Goal: Information Seeking & Learning: Learn about a topic

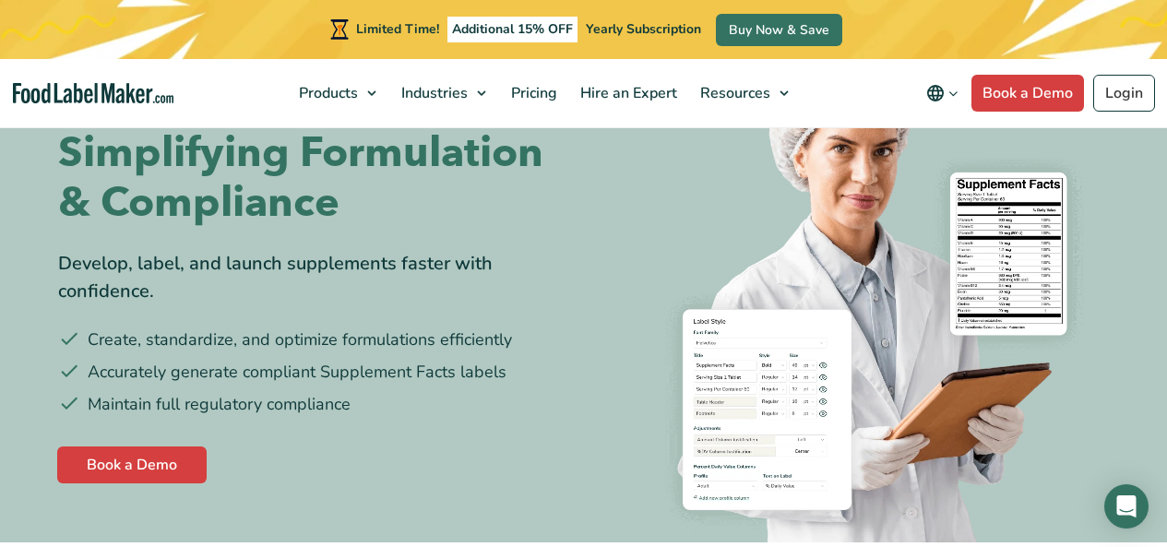
scroll to position [208, 0]
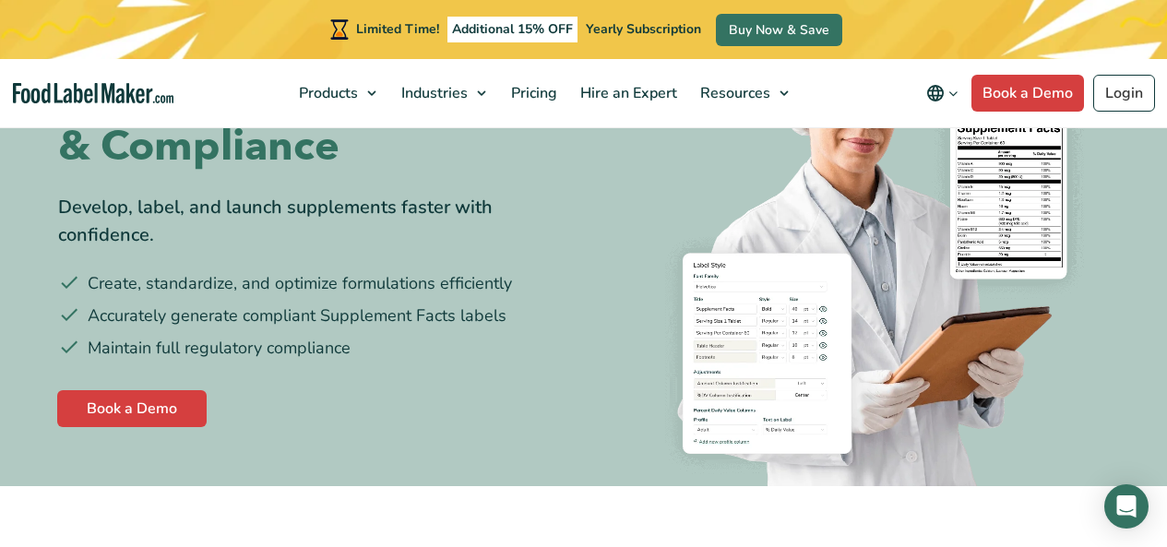
click at [54, 94] on img "Food Label Maker homepage" at bounding box center [93, 93] width 161 height 21
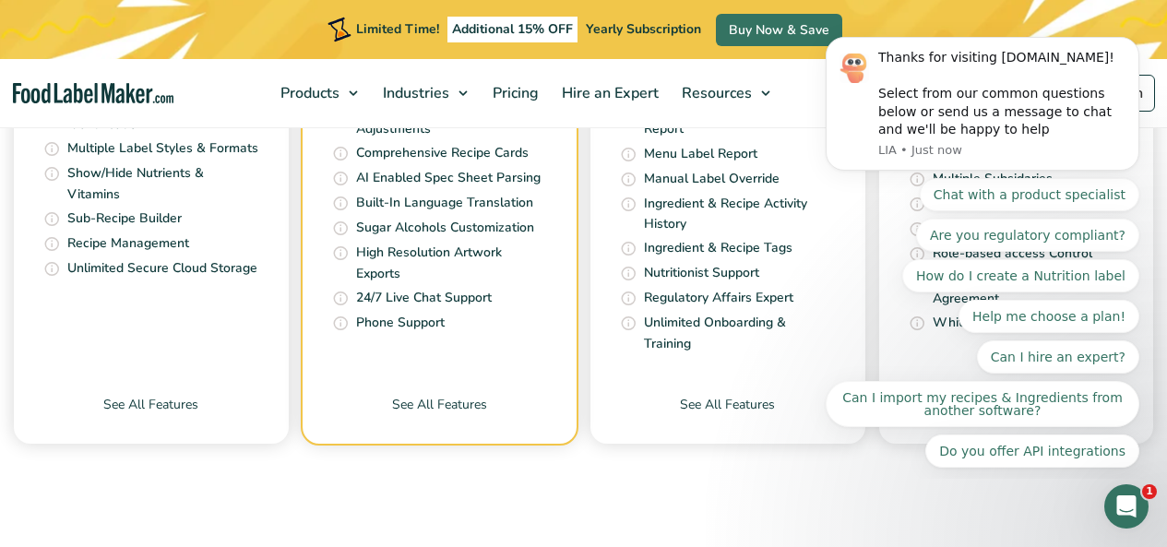
scroll to position [7233, 0]
click at [986, 373] on div "Chat with a product specialist Are you regulatory compliant? How do I create a …" at bounding box center [983, 323] width 314 height 290
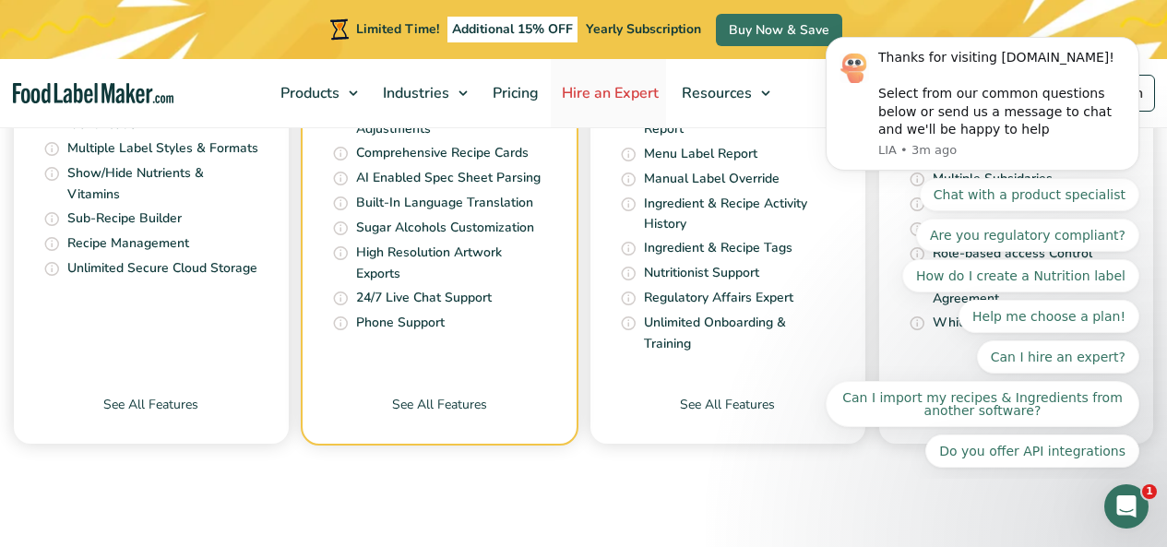
click at [556, 95] on span "Hire an Expert" at bounding box center [608, 93] width 104 height 20
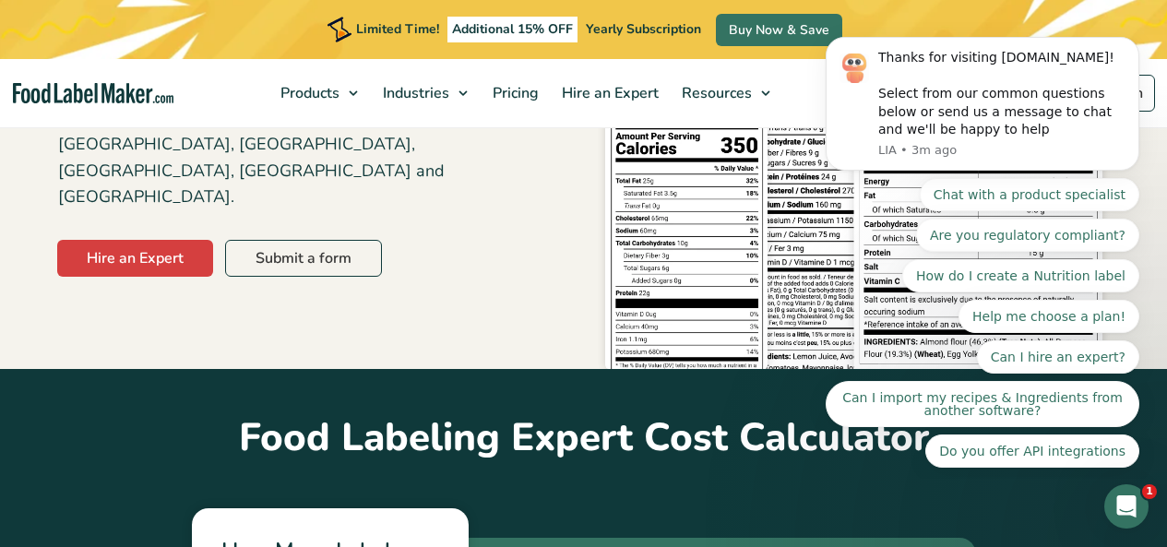
scroll to position [411, 0]
